Goal: Task Accomplishment & Management: Use online tool/utility

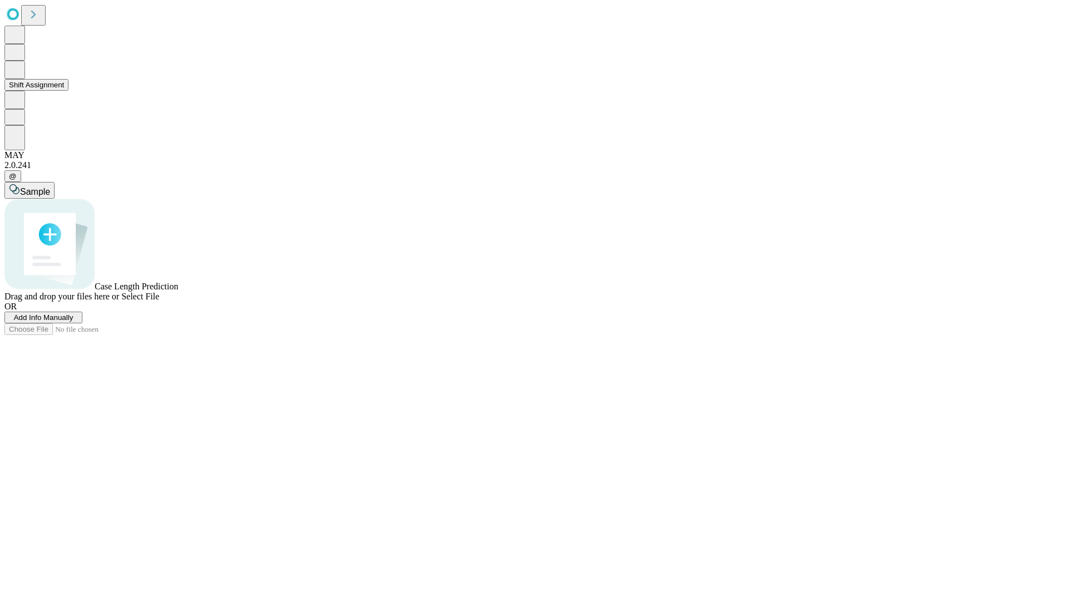
click at [68, 91] on button "Shift Assignment" at bounding box center [36, 85] width 64 height 12
